Goal: Task Accomplishment & Management: Manage account settings

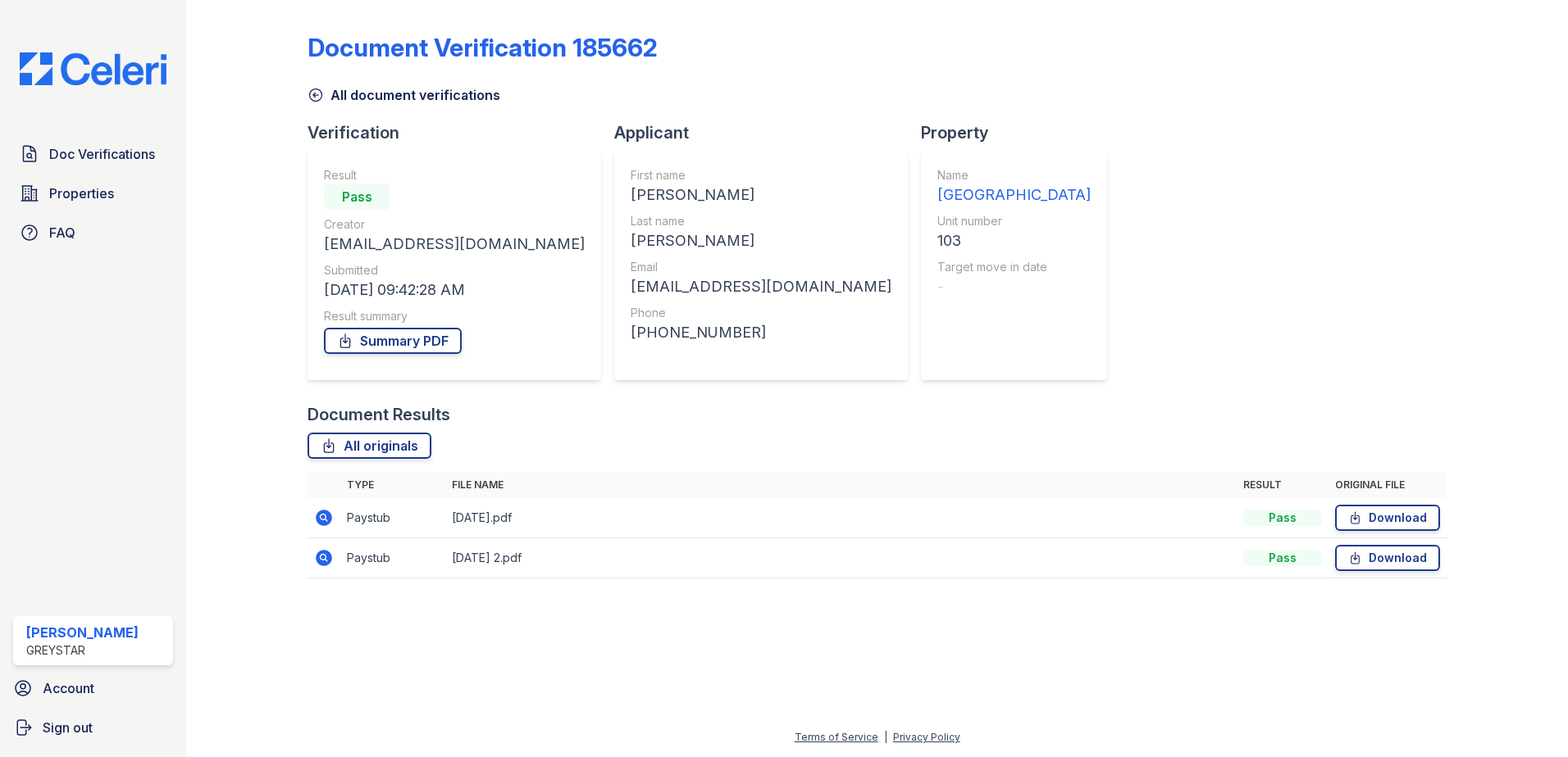
click at [323, 99] on icon at bounding box center [315, 95] width 16 height 16
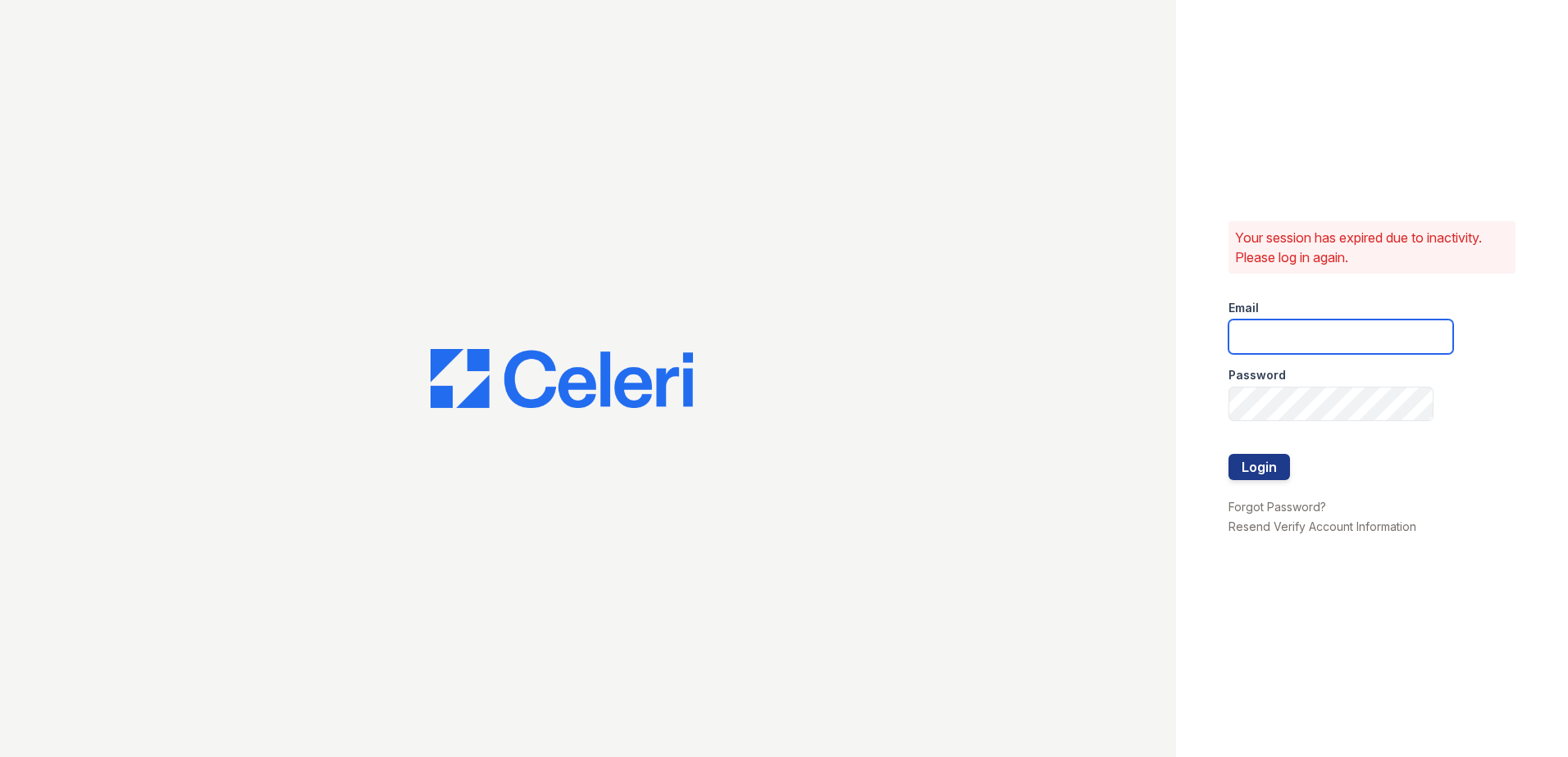
type input "[PERSON_NAME][EMAIL_ADDRESS][PERSON_NAME][DOMAIN_NAME]"
click at [1249, 447] on div at bounding box center [1341, 438] width 225 height 33
click at [1250, 458] on button "Login" at bounding box center [1260, 467] width 62 height 27
